Goal: Transaction & Acquisition: Obtain resource

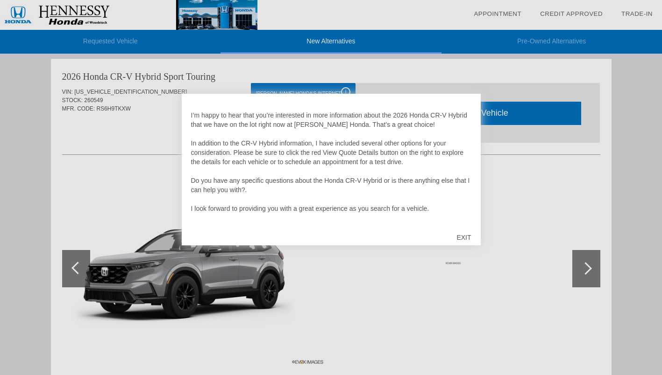
scroll to position [19, 0]
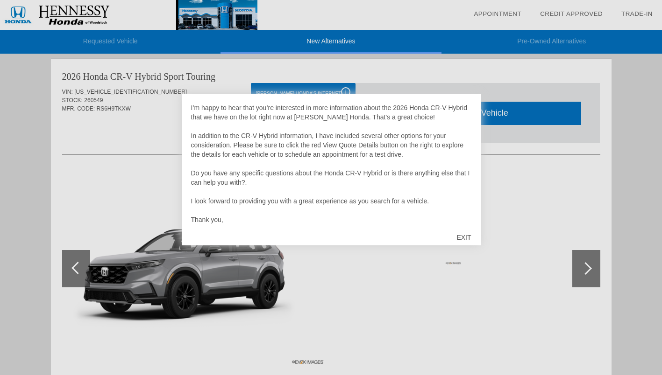
click at [462, 239] on div "EXIT" at bounding box center [463, 238] width 33 height 28
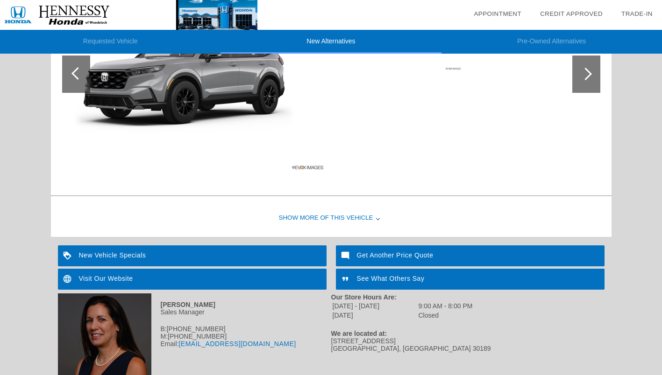
scroll to position [961, 0]
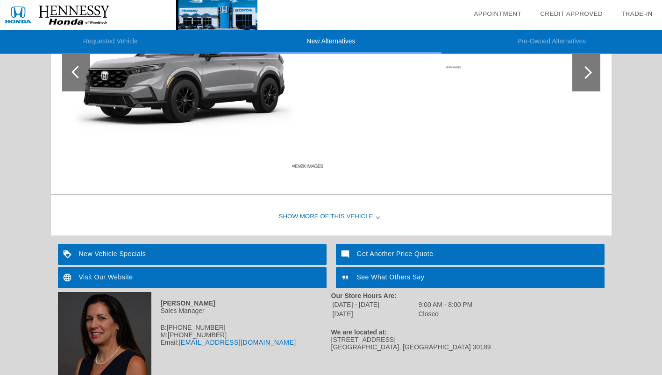
click at [351, 212] on div "Show More of this Vehicle" at bounding box center [331, 216] width 560 height 37
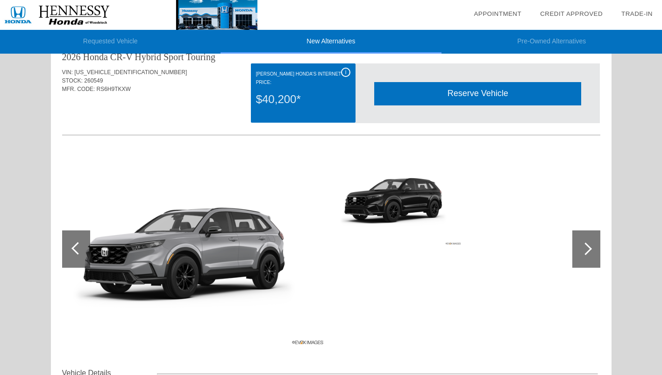
scroll to position [785, 0]
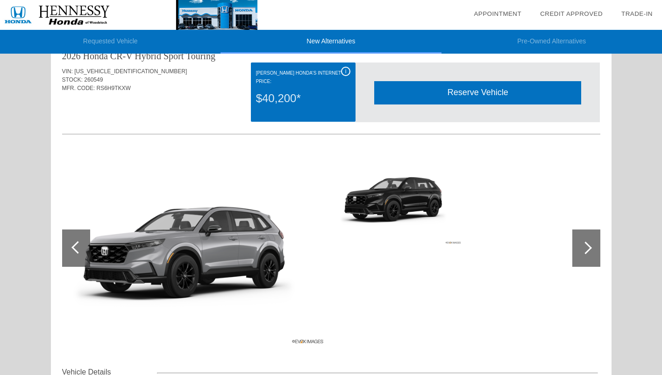
click at [224, 242] on img at bounding box center [194, 248] width 265 height 198
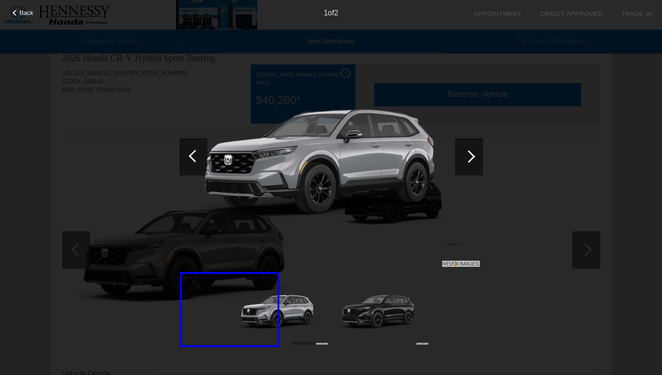
scroll to position [783, 0]
click at [246, 294] on div at bounding box center [229, 309] width 99 height 75
click at [462, 152] on div at bounding box center [469, 156] width 28 height 37
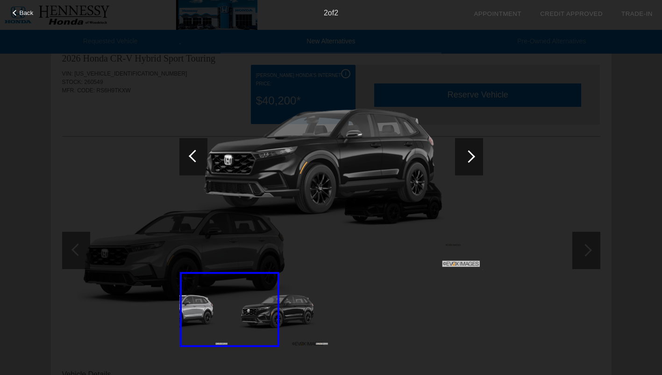
click at [459, 153] on div at bounding box center [469, 156] width 28 height 37
click at [492, 91] on div "Back 2 of 2" at bounding box center [331, 187] width 662 height 375
click at [19, 13] on div "Back" at bounding box center [23, 11] width 47 height 5
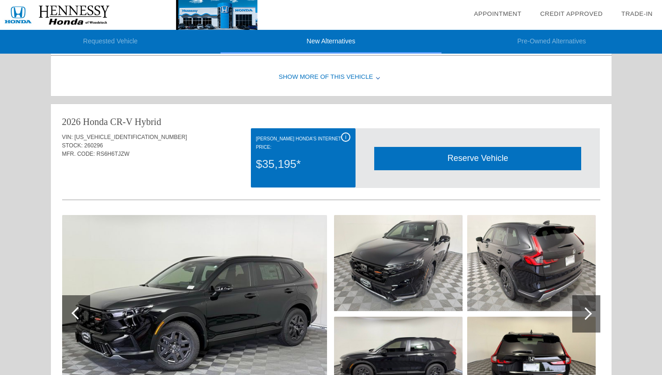
scroll to position [334, 0]
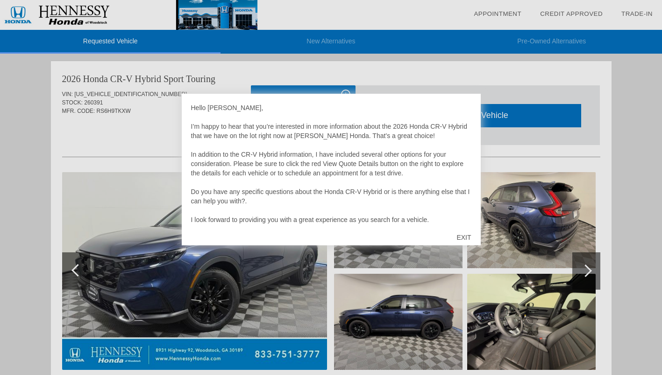
click at [464, 239] on div "EXIT" at bounding box center [463, 238] width 33 height 28
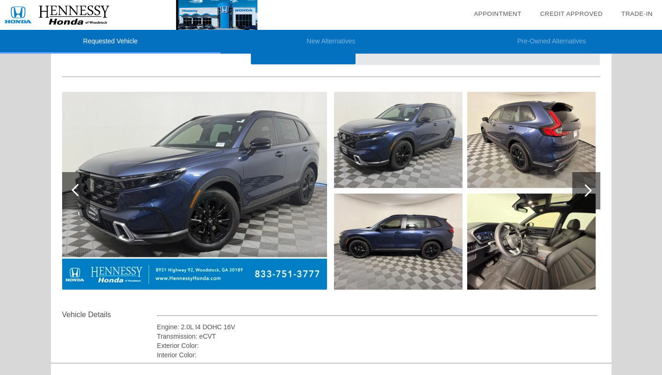
scroll to position [81, 0]
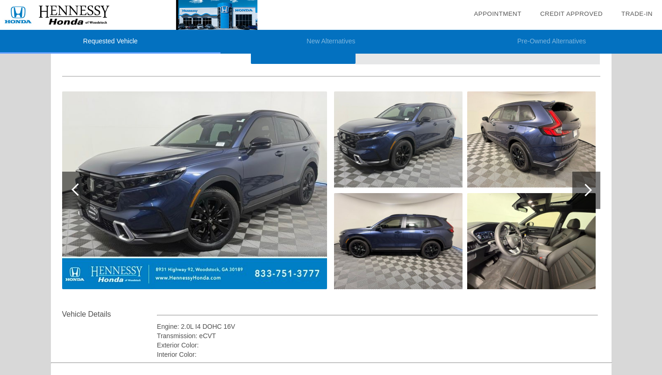
click at [295, 151] on img at bounding box center [194, 190] width 265 height 198
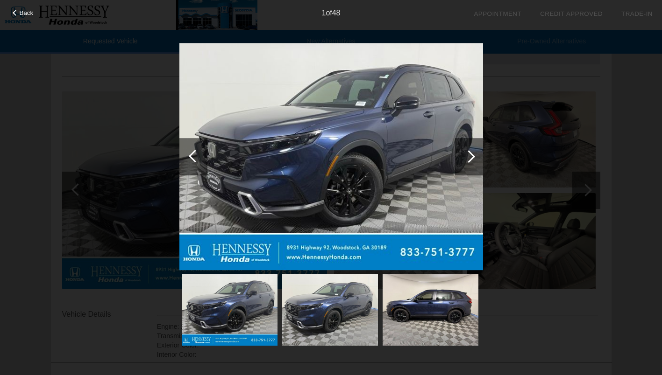
click at [465, 151] on div at bounding box center [469, 156] width 28 height 37
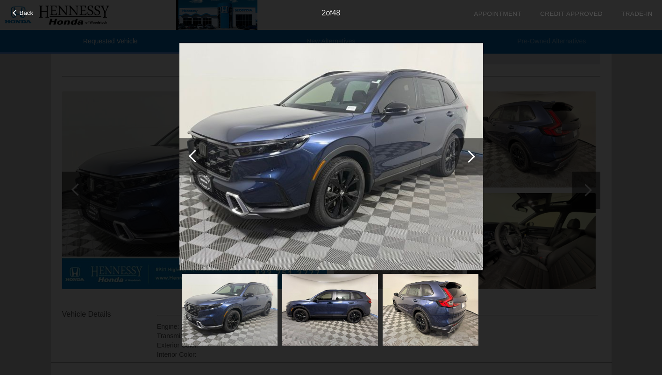
click at [467, 155] on div at bounding box center [468, 156] width 13 height 13
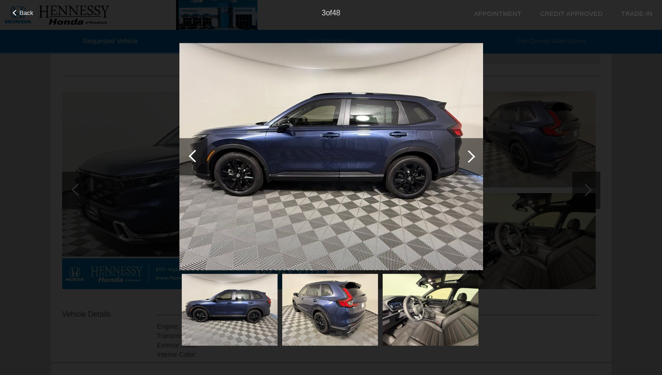
click at [464, 151] on div at bounding box center [469, 156] width 28 height 37
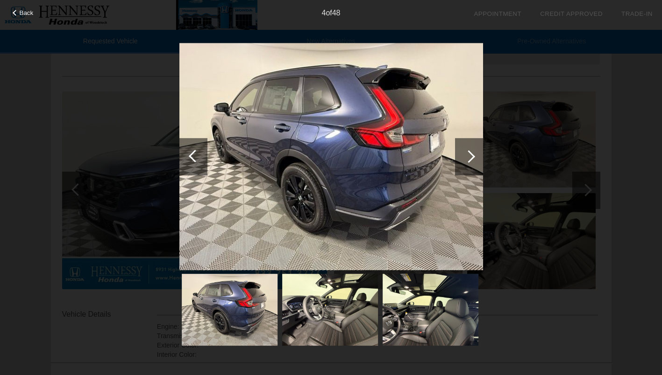
click at [461, 155] on div at bounding box center [469, 156] width 28 height 37
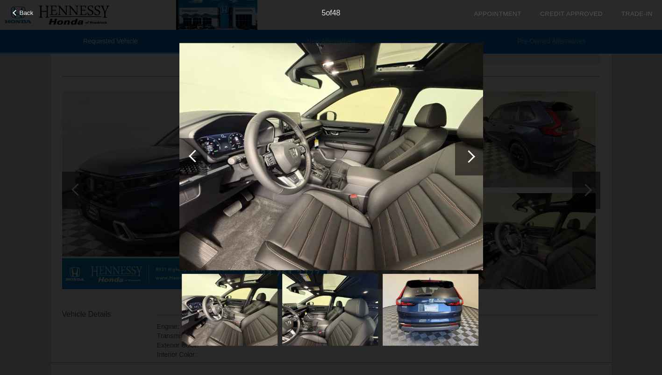
click at [471, 158] on div at bounding box center [468, 156] width 13 height 13
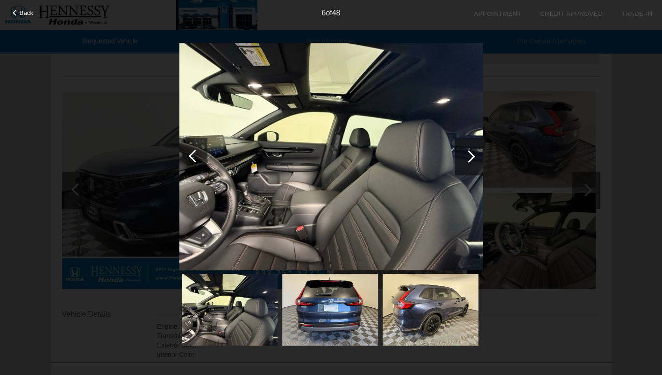
click at [472, 156] on div at bounding box center [468, 156] width 13 height 13
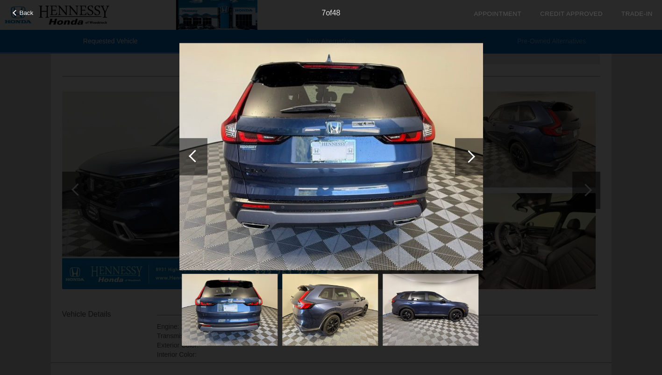
click at [466, 157] on div at bounding box center [468, 156] width 13 height 13
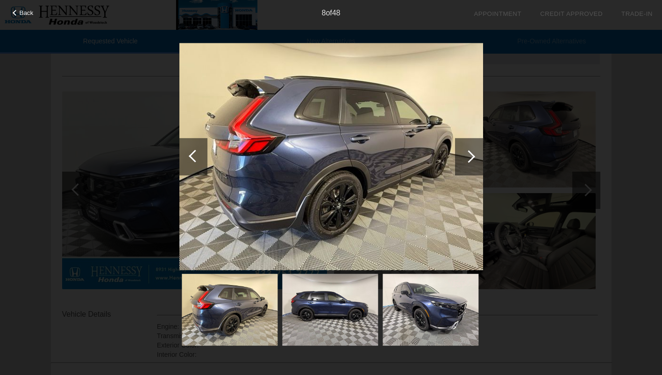
click at [474, 156] on div at bounding box center [468, 156] width 13 height 13
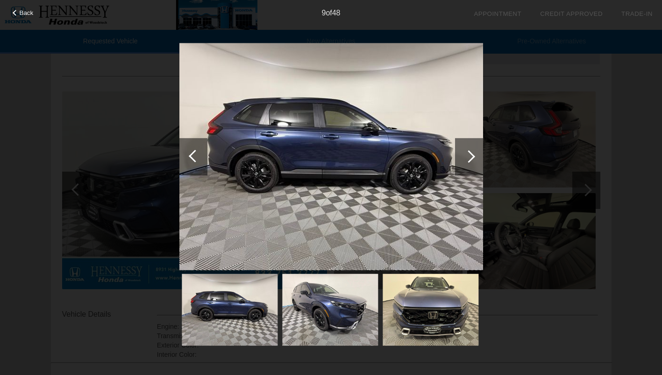
click at [470, 158] on div at bounding box center [468, 156] width 13 height 13
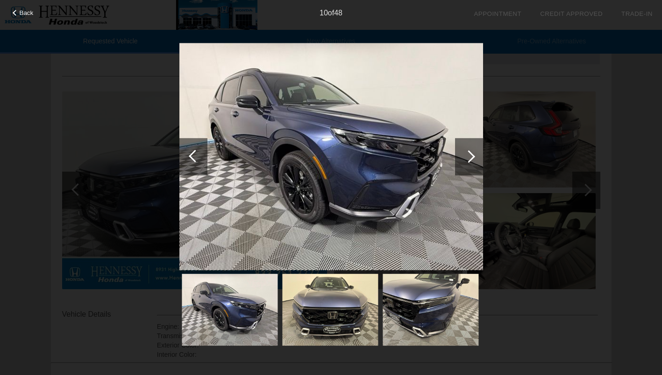
click at [471, 159] on div at bounding box center [468, 156] width 13 height 13
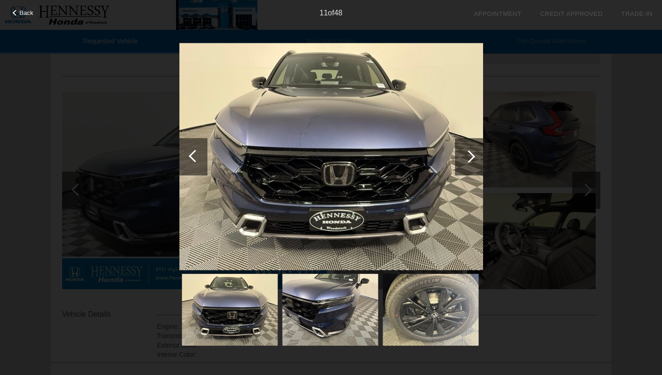
click at [470, 153] on div at bounding box center [468, 156] width 13 height 13
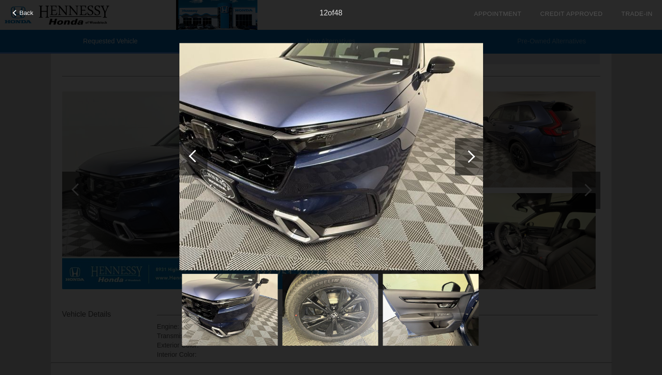
click at [472, 156] on div at bounding box center [468, 156] width 13 height 13
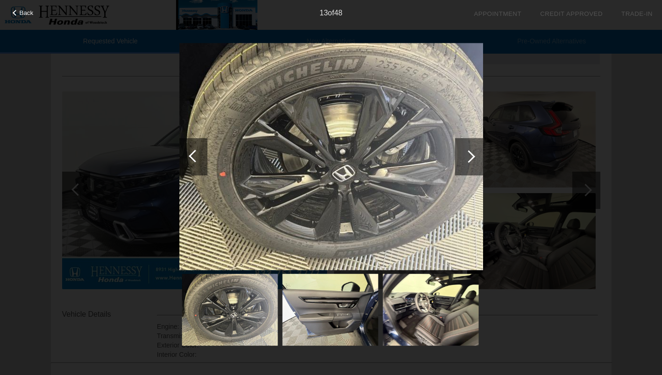
click at [472, 155] on div at bounding box center [468, 156] width 13 height 13
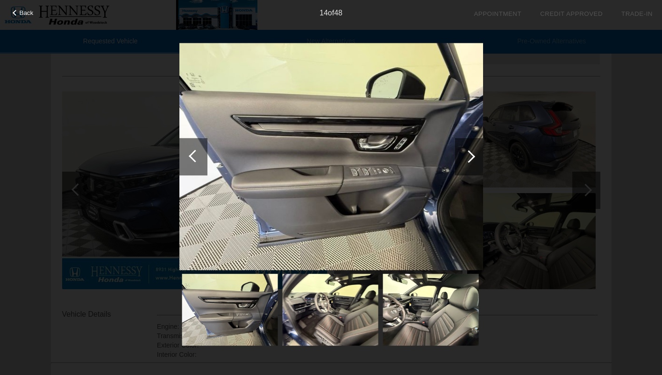
click at [471, 155] on div at bounding box center [468, 156] width 13 height 13
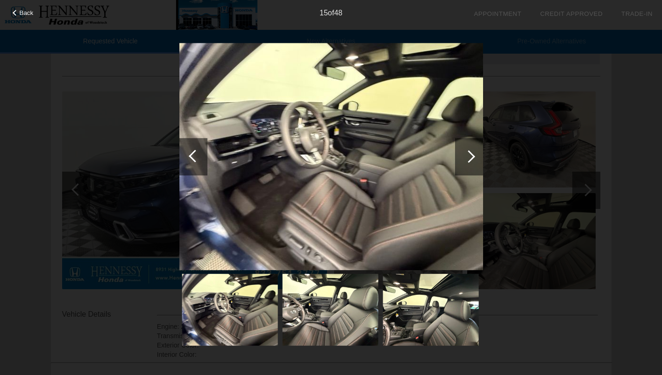
click at [28, 12] on span "Back" at bounding box center [27, 12] width 14 height 7
